Goal: Task Accomplishment & Management: Use online tool/utility

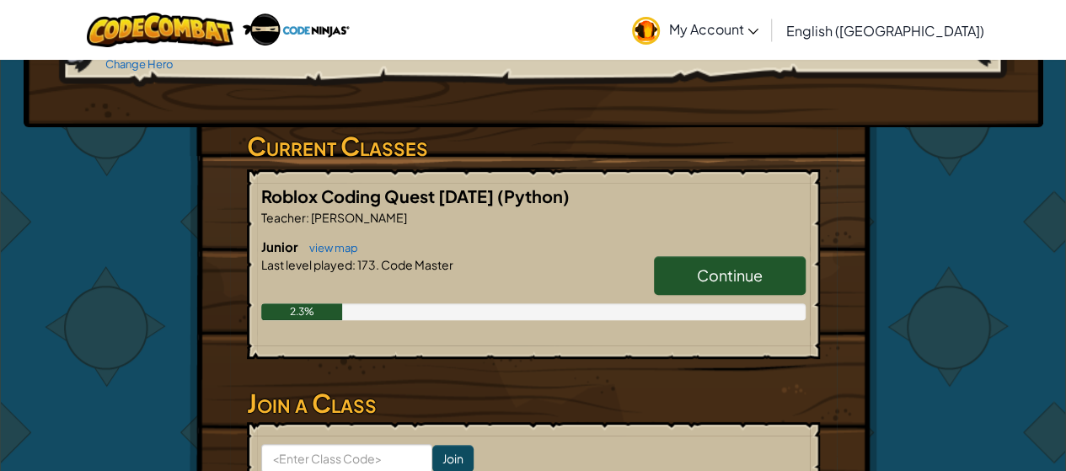
scroll to position [303, 0]
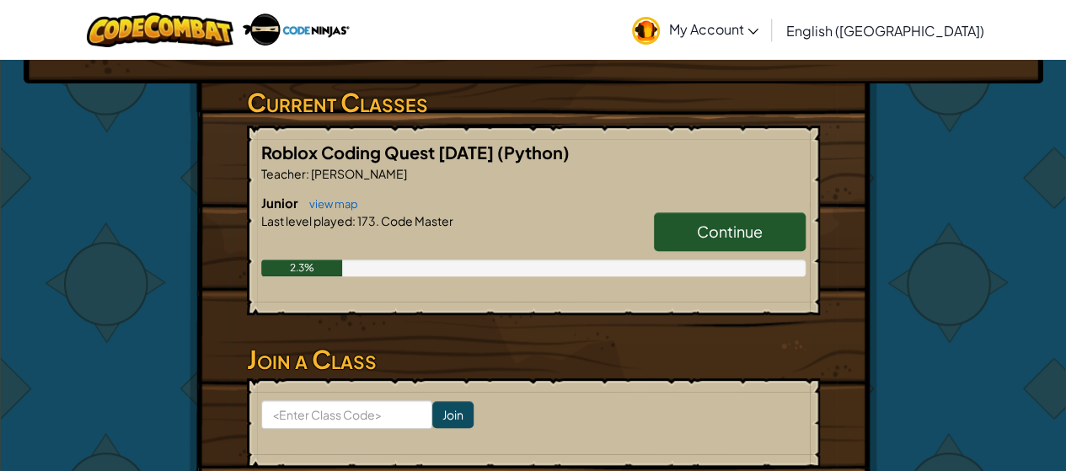
click at [622, 200] on h6 "Junior view map" at bounding box center [533, 203] width 544 height 19
click at [715, 240] on link "Continue" at bounding box center [730, 231] width 152 height 39
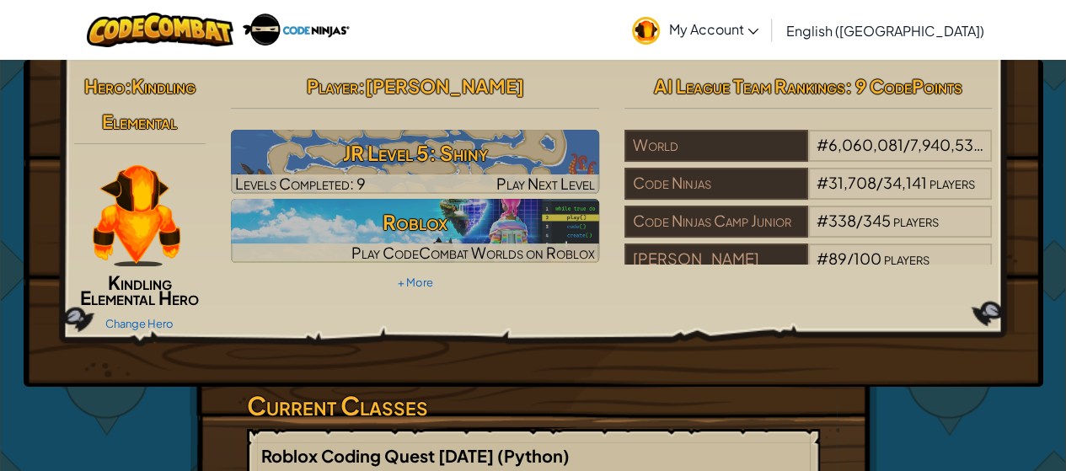
drag, startPoint x: 594, startPoint y: 351, endPoint x: 599, endPoint y: 371, distance: 20.8
click at [597, 367] on div "Hero : Kindling Elemental Kindling Elemental Hero Change Hero Player : [PERSON_…" at bounding box center [533, 223] width 1019 height 327
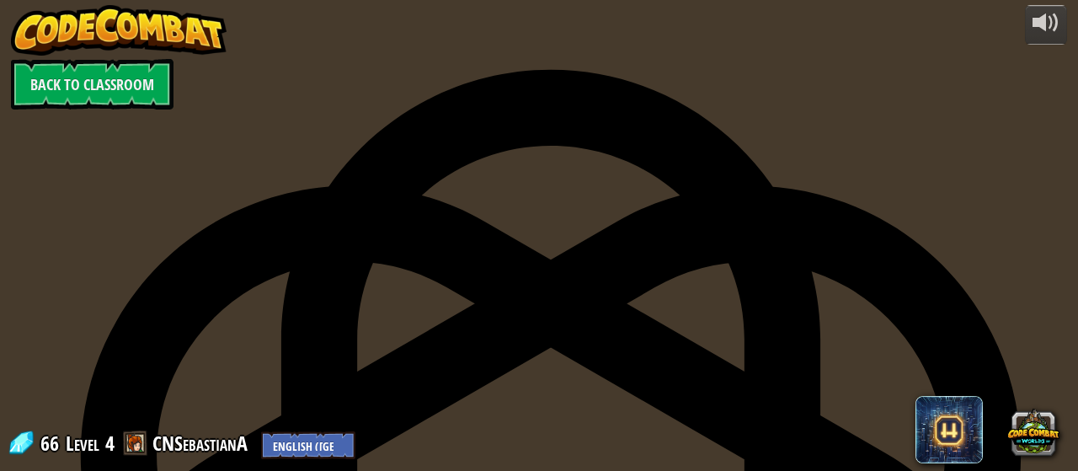
type textarea "BACK TO CLASSROOM"
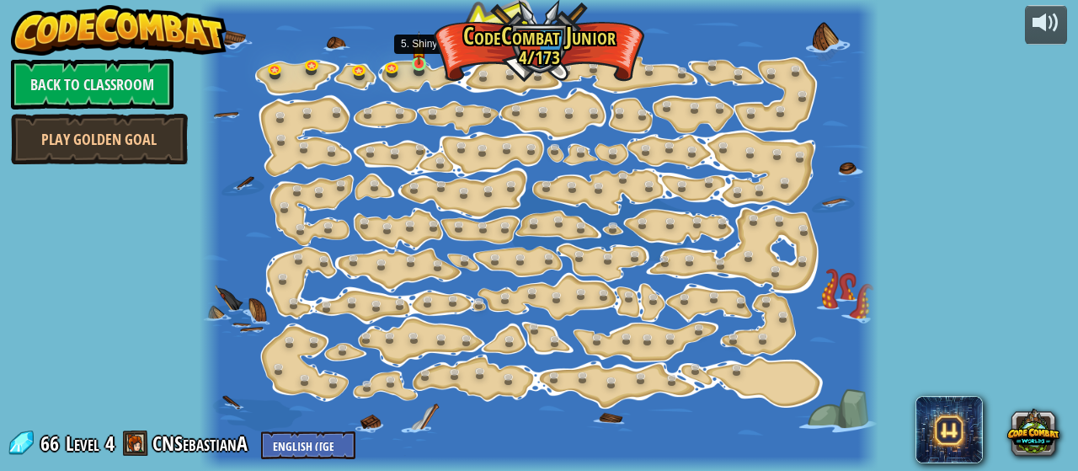
click at [415, 56] on img at bounding box center [419, 47] width 14 height 33
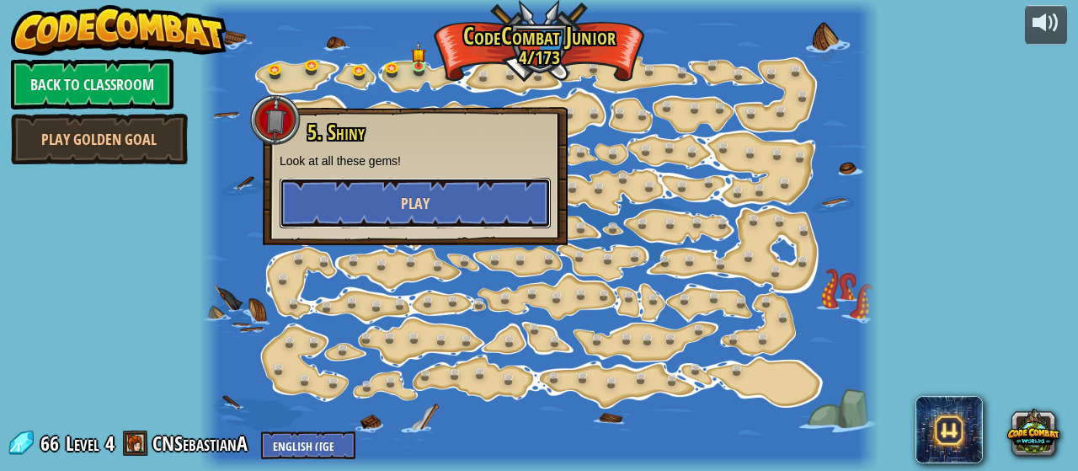
click at [409, 193] on span "Play" at bounding box center [415, 203] width 29 height 21
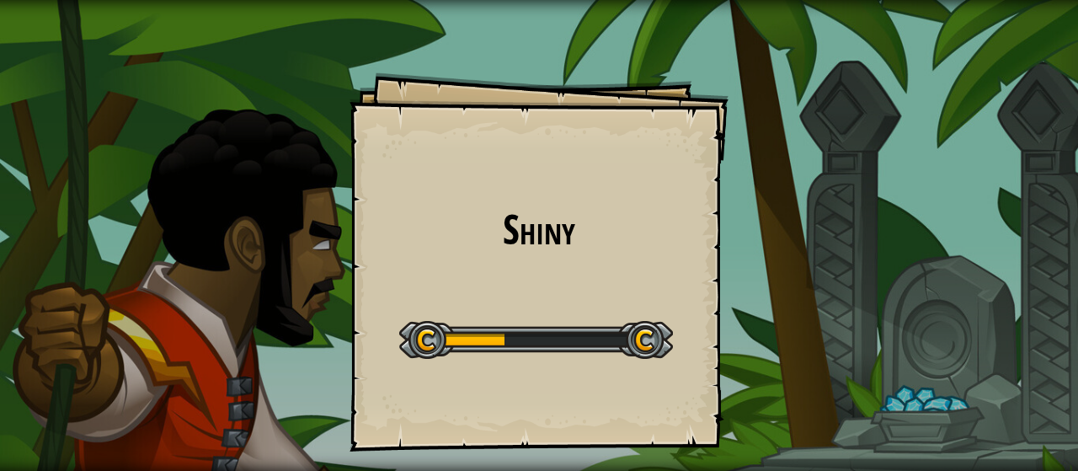
drag, startPoint x: 457, startPoint y: 179, endPoint x: 461, endPoint y: 186, distance: 8.7
click at [461, 186] on div "Shiny Goals Start Level Error loading from server. Try refreshing the page. You…" at bounding box center [539, 261] width 379 height 379
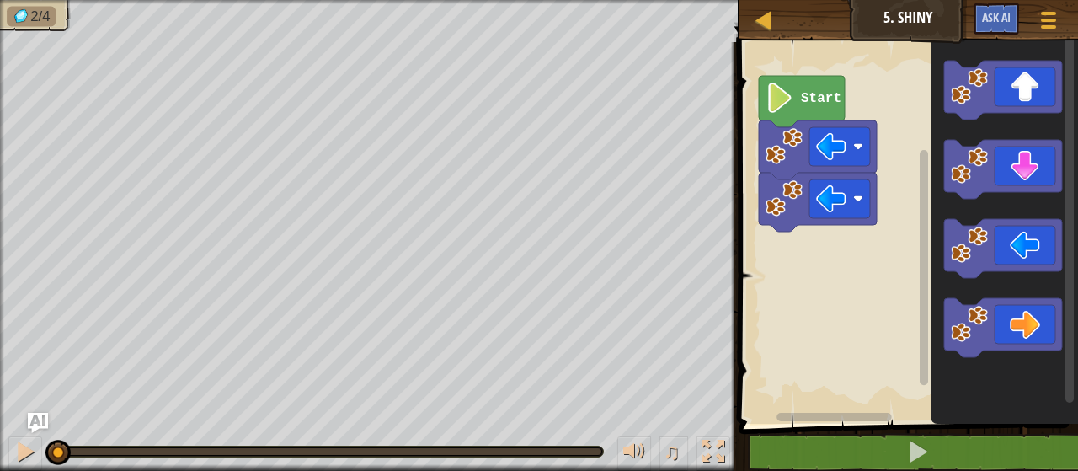
click at [951, 191] on icon "Blockly Workspace" at bounding box center [1003, 169] width 118 height 59
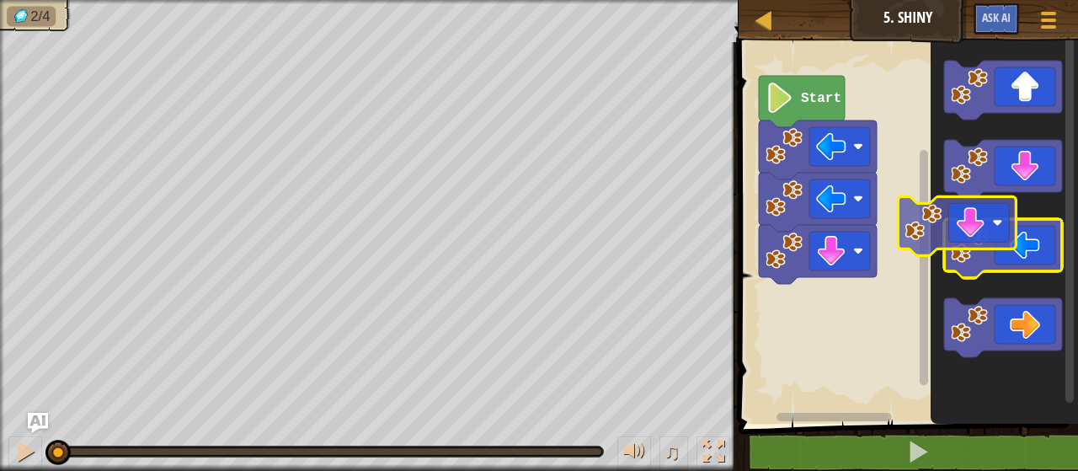
click at [965, 240] on g "Blockly Workspace" at bounding box center [1003, 209] width 118 height 297
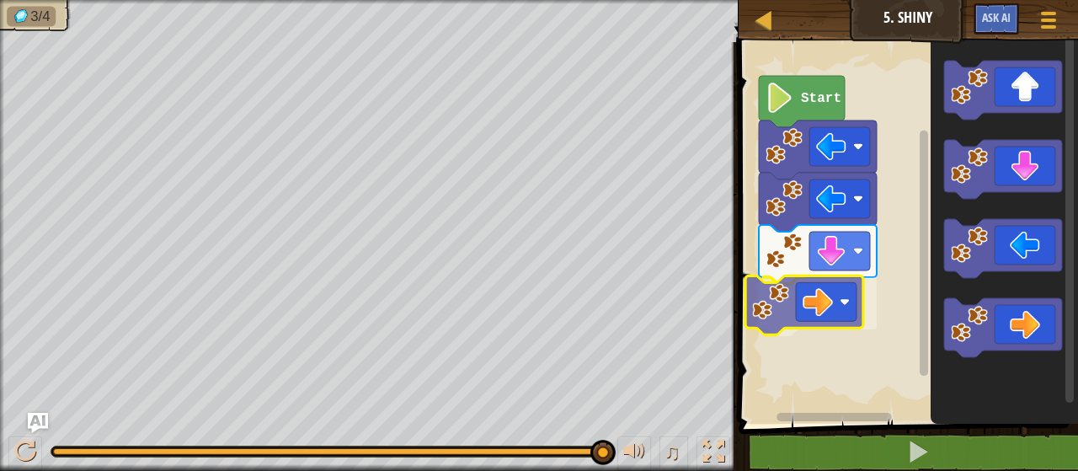
click at [826, 291] on div "Start" at bounding box center [906, 229] width 345 height 390
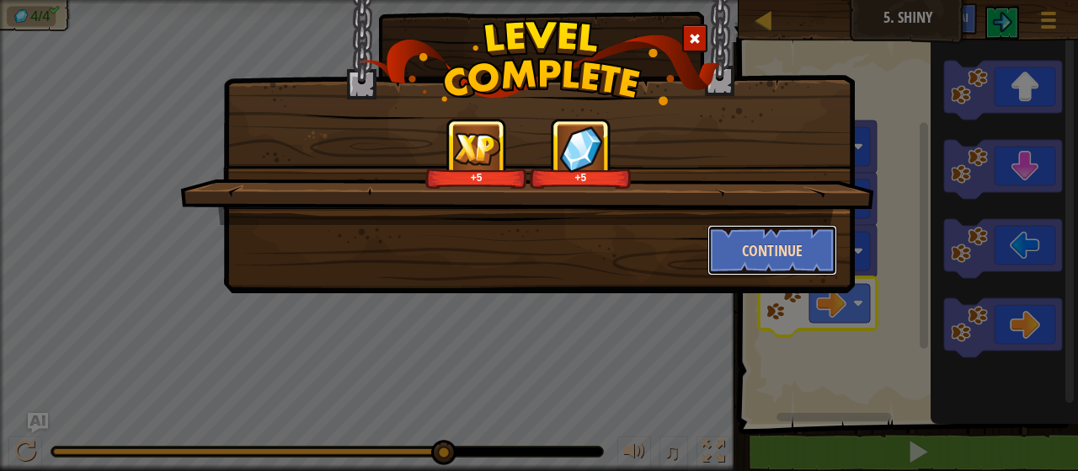
click at [769, 250] on button "Continue" at bounding box center [773, 250] width 131 height 51
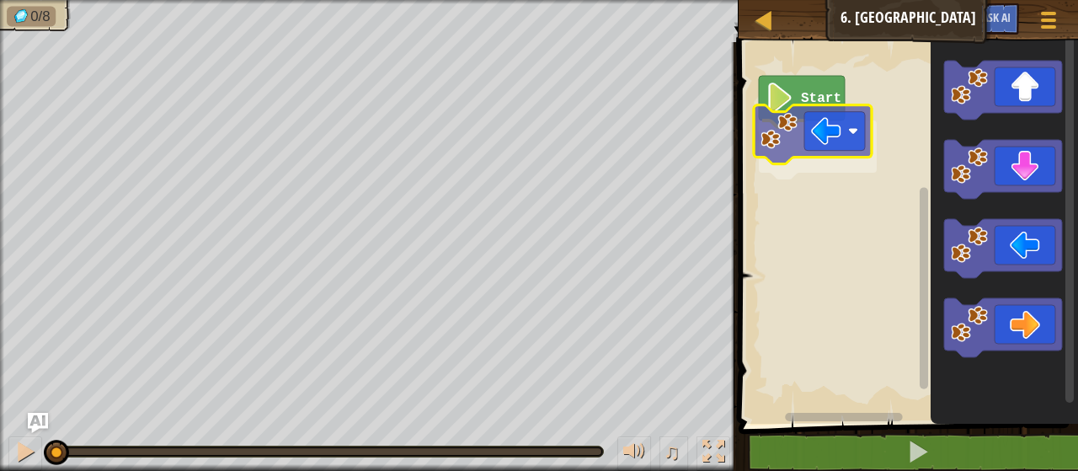
click at [826, 133] on div "Start" at bounding box center [906, 229] width 345 height 390
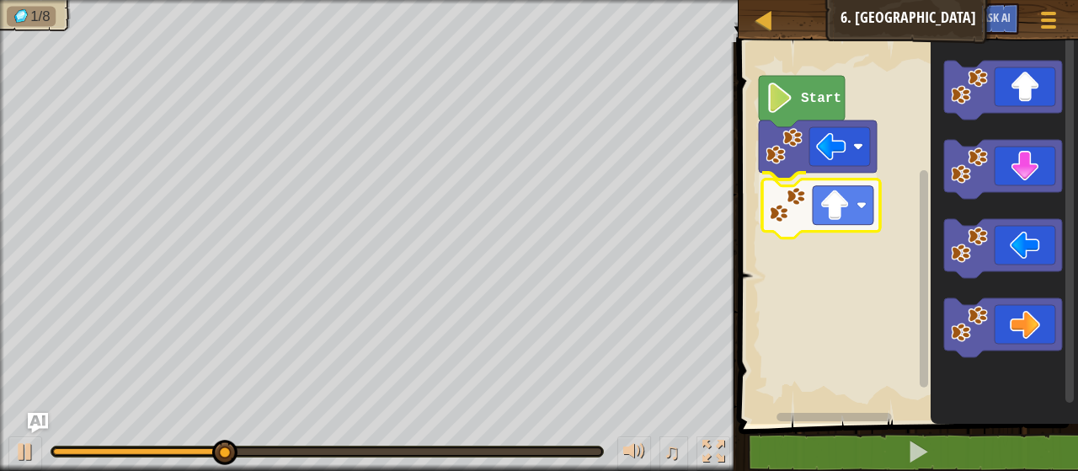
click at [785, 216] on div "Start" at bounding box center [906, 229] width 345 height 390
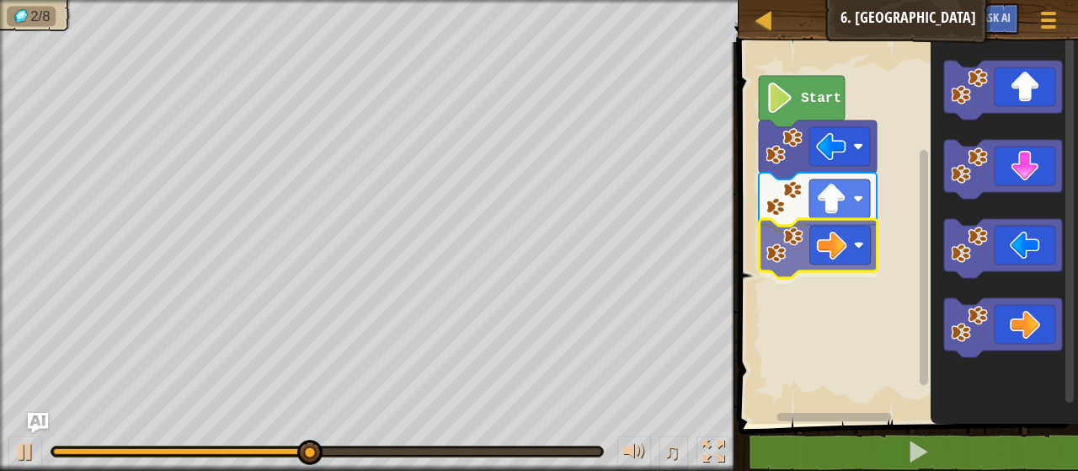
click at [815, 254] on div "Start" at bounding box center [906, 229] width 345 height 390
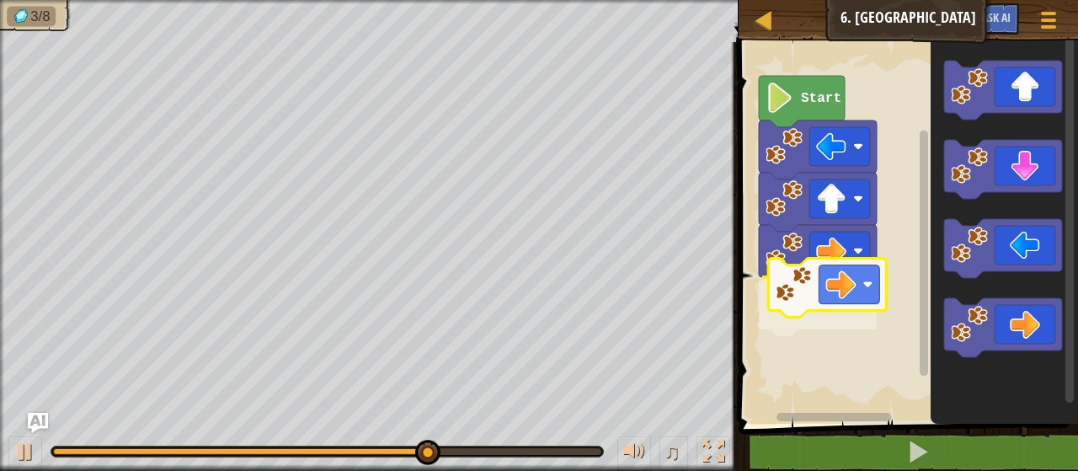
click at [868, 289] on div "Start" at bounding box center [906, 229] width 345 height 390
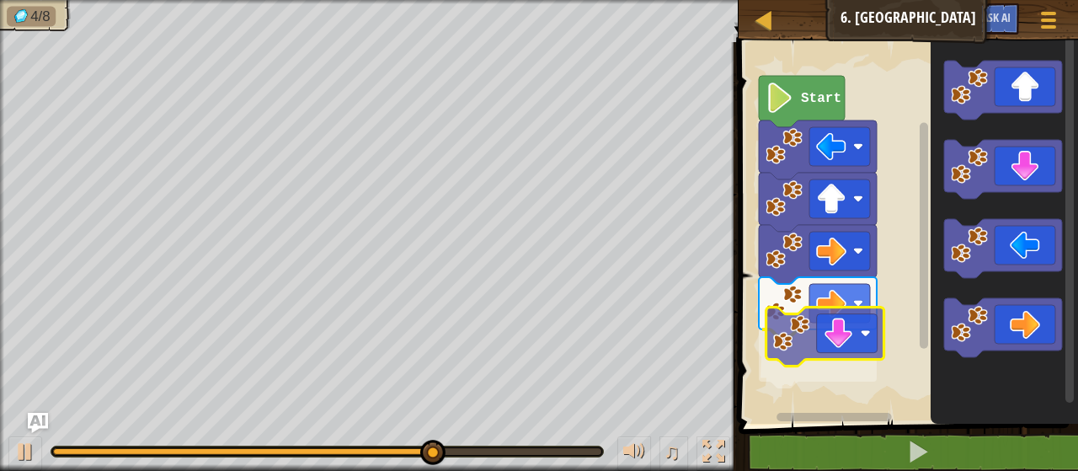
click at [835, 316] on div "Start" at bounding box center [906, 229] width 345 height 390
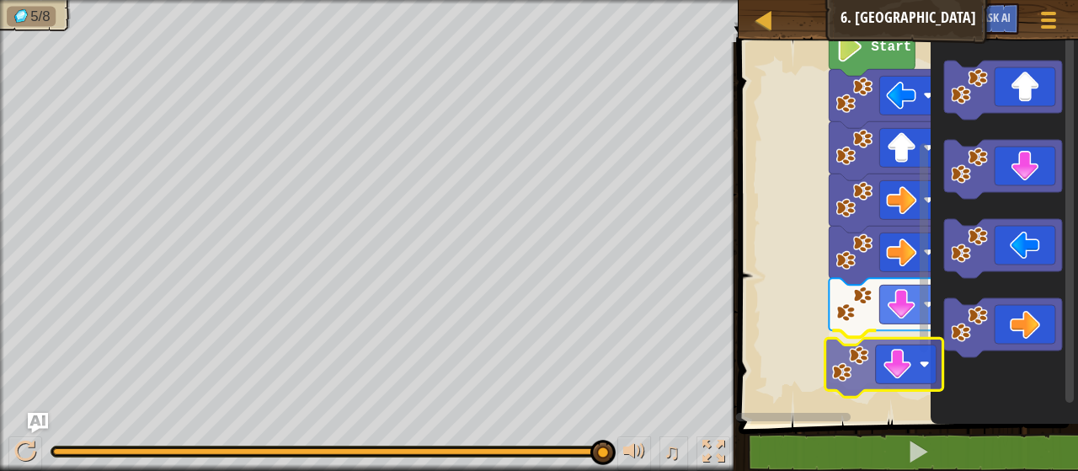
click at [906, 348] on div "Start" at bounding box center [906, 229] width 345 height 390
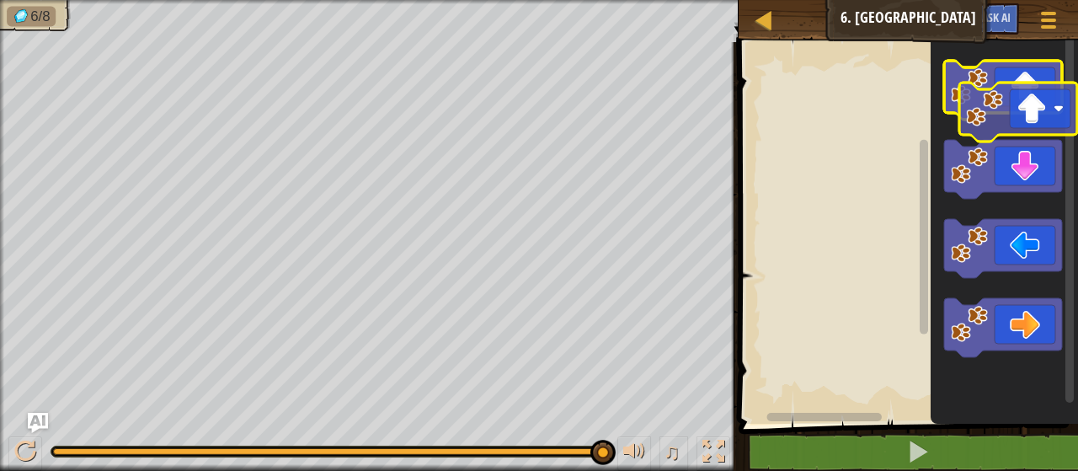
click at [1036, 114] on g "Blockly Workspace" at bounding box center [1003, 209] width 118 height 297
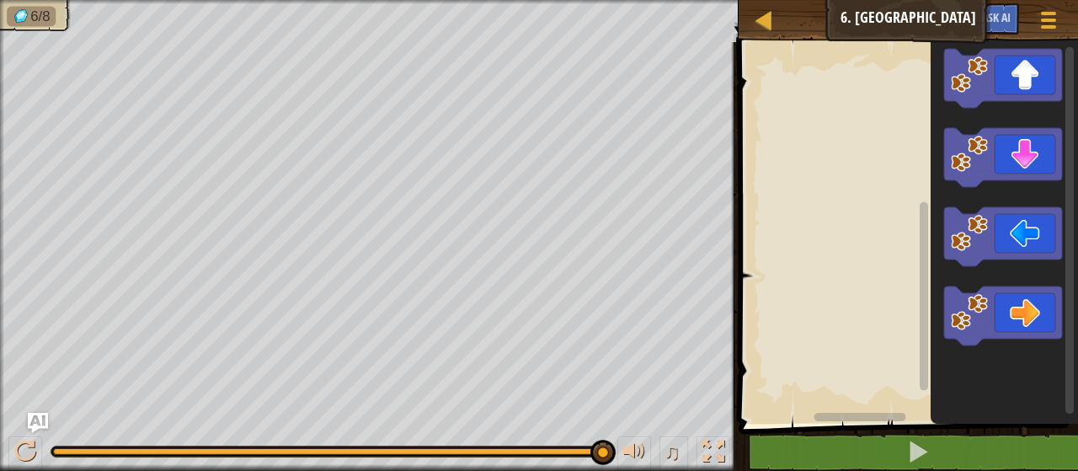
click at [1019, 349] on icon "Blockly Workspace" at bounding box center [1004, 229] width 147 height 390
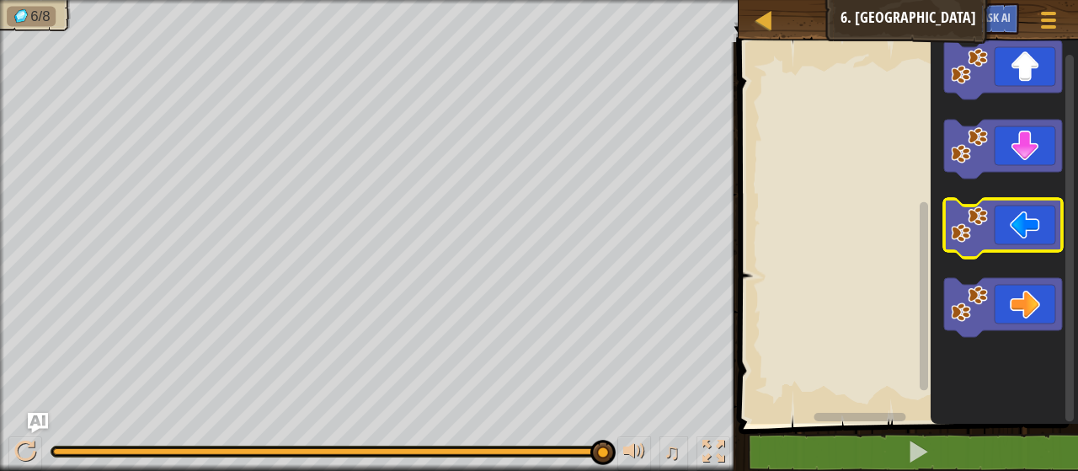
click at [1017, 211] on icon "Blockly Workspace" at bounding box center [1004, 229] width 147 height 390
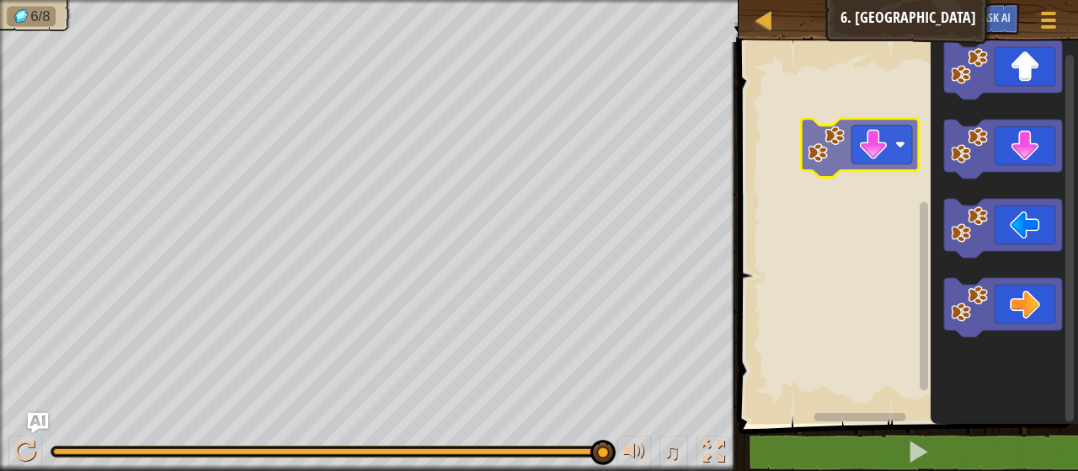
click at [963, 173] on icon "Blockly Workspace" at bounding box center [1003, 149] width 118 height 59
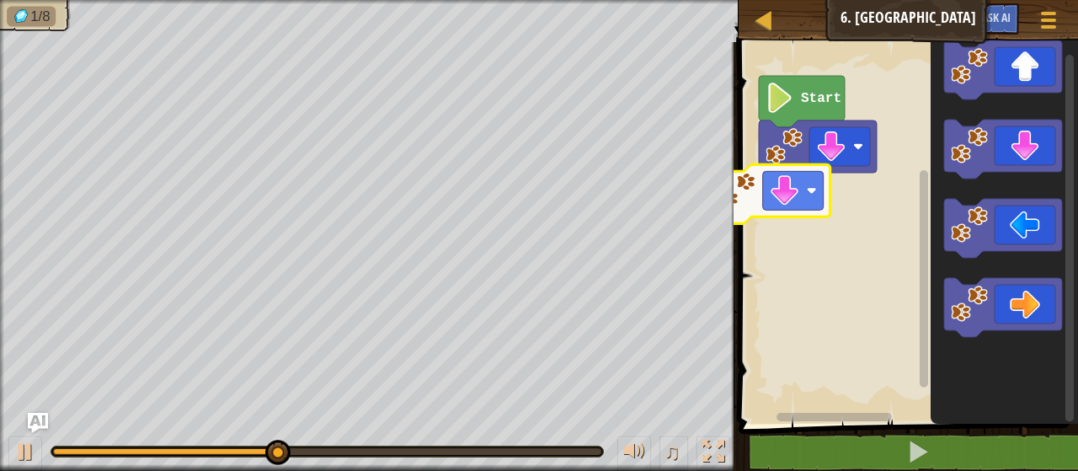
click at [868, 220] on div "Start" at bounding box center [906, 229] width 345 height 390
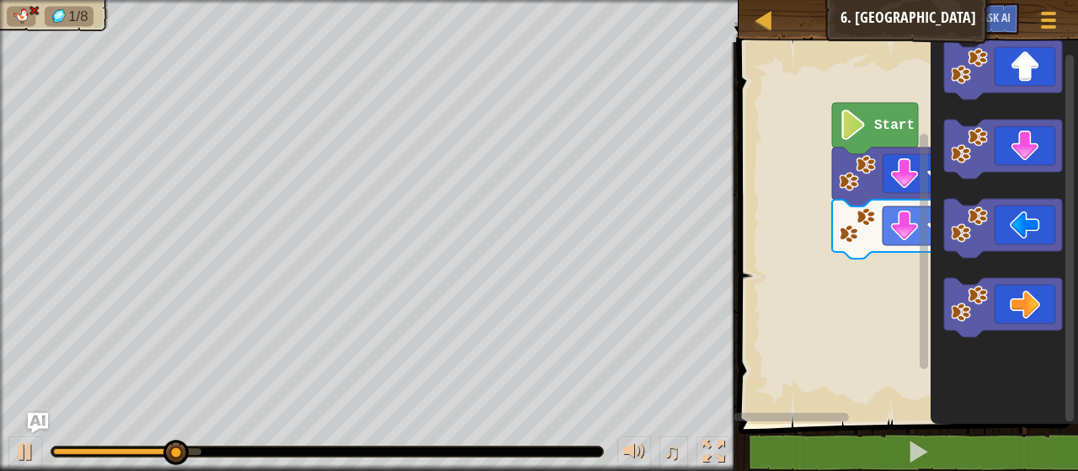
click at [1077, 263] on div "Start" at bounding box center [906, 229] width 345 height 390
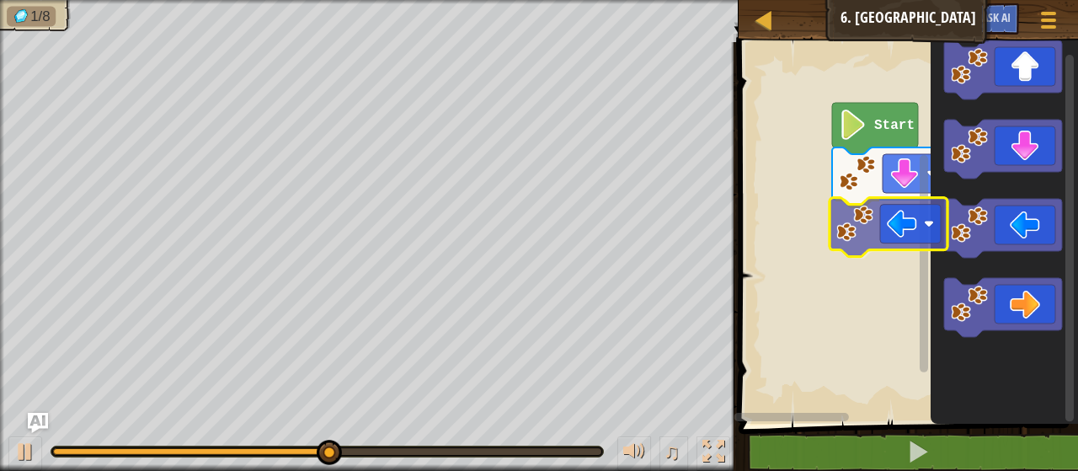
click at [850, 233] on div "Start" at bounding box center [906, 229] width 345 height 390
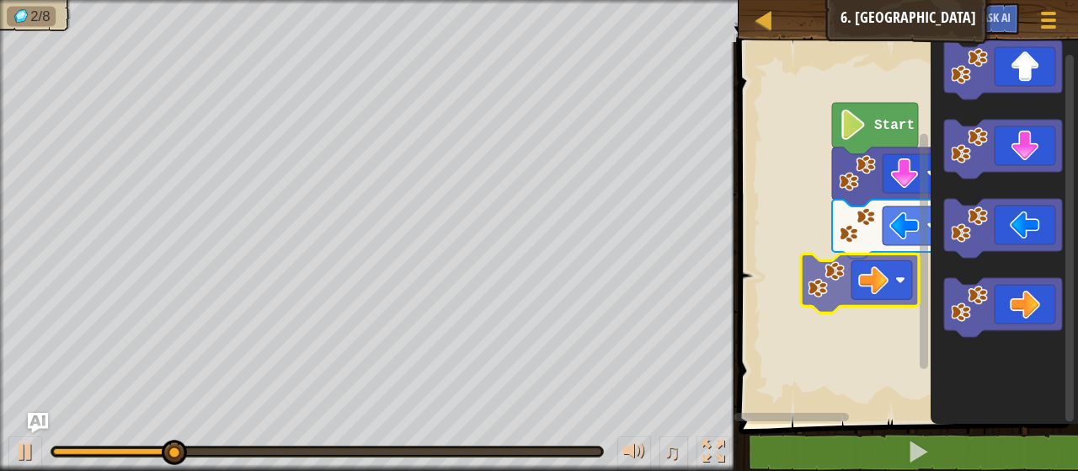
click at [810, 278] on div "Start" at bounding box center [906, 229] width 345 height 390
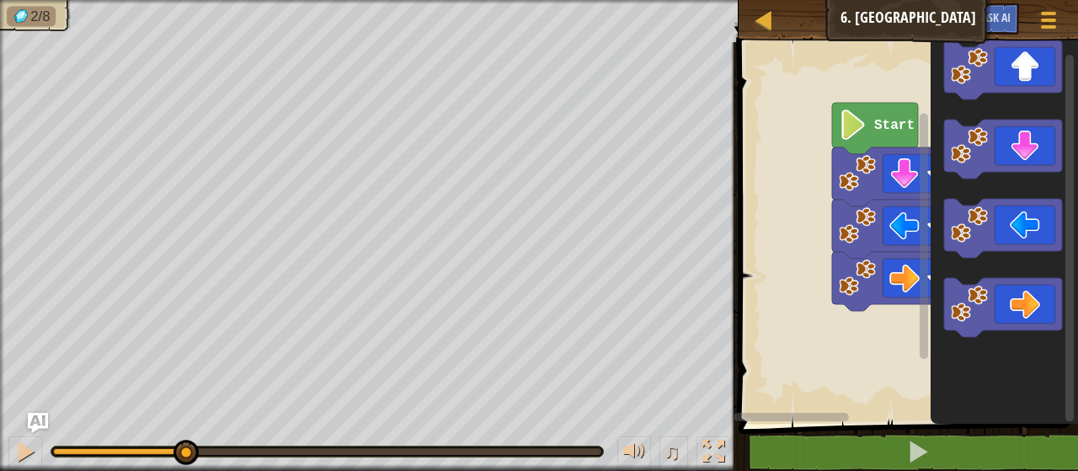
click at [817, 289] on rect "Blockly Workspace" at bounding box center [906, 229] width 345 height 390
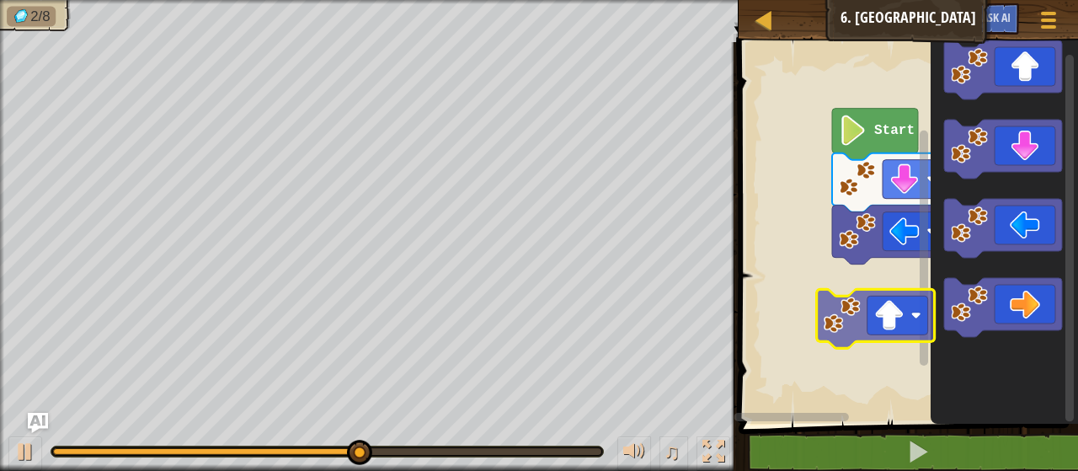
click at [837, 315] on div "Start" at bounding box center [906, 229] width 345 height 390
